Goal: Task Accomplishment & Management: Manage account settings

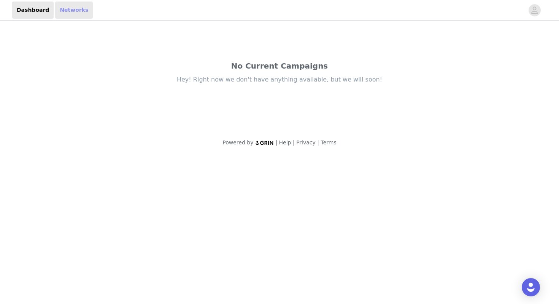
click at [58, 11] on link "Networks" at bounding box center [74, 10] width 38 height 17
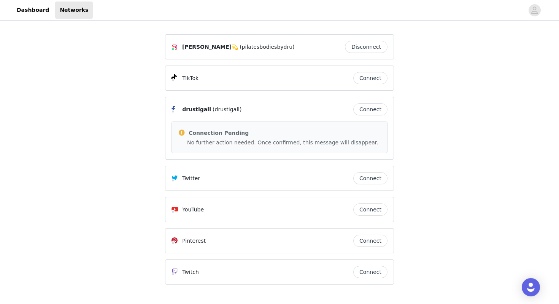
click at [372, 78] on button "Connect" at bounding box center [371, 78] width 34 height 12
click at [536, 11] on icon "avatar" at bounding box center [535, 9] width 6 height 7
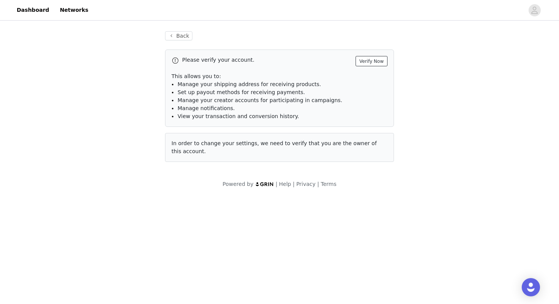
click at [379, 60] on button "Verify Now" at bounding box center [372, 61] width 32 height 10
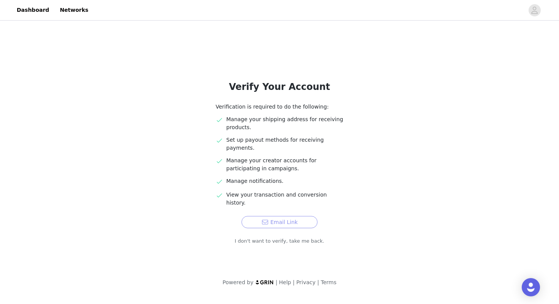
click at [295, 216] on button "Email Link" at bounding box center [280, 222] width 76 height 12
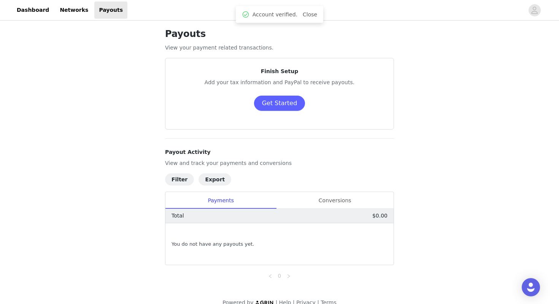
scroll to position [5, 0]
click at [328, 194] on div "Conversions" at bounding box center [335, 199] width 118 height 17
click at [240, 197] on div "Payments" at bounding box center [221, 199] width 111 height 17
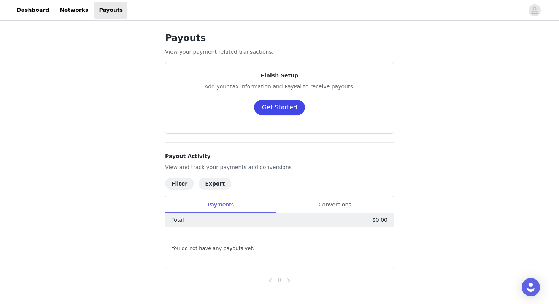
click at [279, 106] on button "Get Started" at bounding box center [279, 107] width 51 height 15
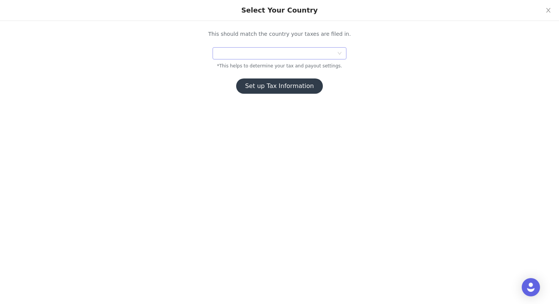
click at [282, 57] on div at bounding box center [277, 53] width 120 height 11
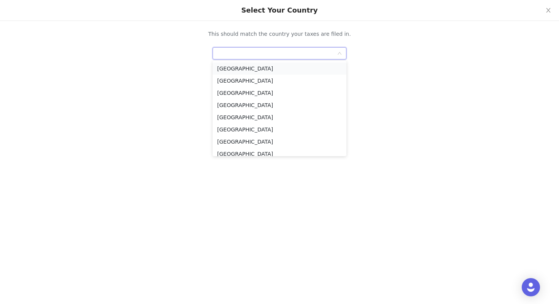
click at [265, 71] on li "[GEOGRAPHIC_DATA]" at bounding box center [280, 68] width 134 height 12
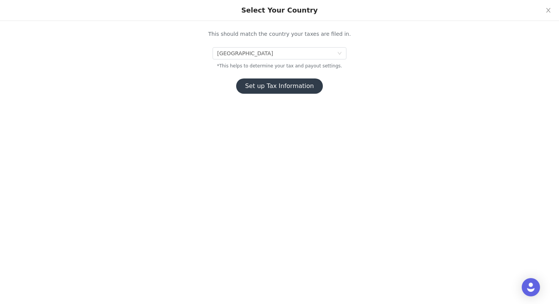
click at [279, 88] on button "Set up Tax Information" at bounding box center [279, 85] width 87 height 15
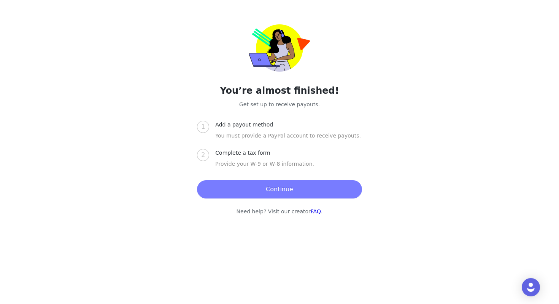
click at [282, 189] on button "Continue" at bounding box center [279, 189] width 165 height 18
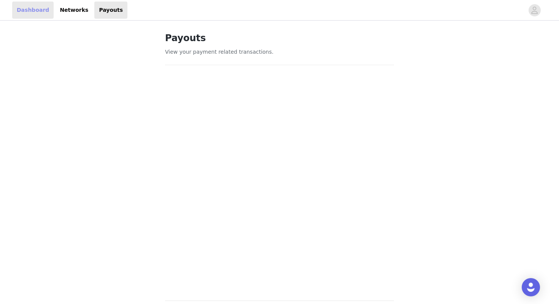
click at [32, 13] on link "Dashboard" at bounding box center [32, 10] width 41 height 17
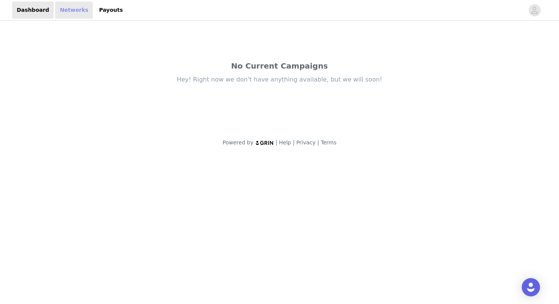
click at [64, 7] on link "Networks" at bounding box center [74, 10] width 38 height 17
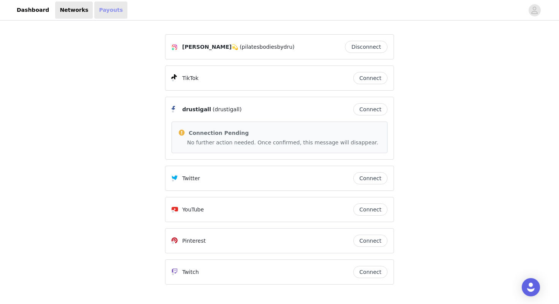
click at [101, 11] on link "Payouts" at bounding box center [110, 10] width 33 height 17
